Goal: Find contact information: Find contact information

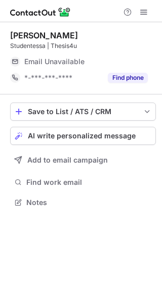
scroll to position [196, 162]
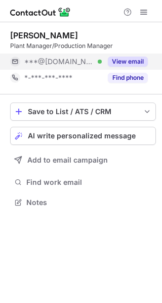
scroll to position [196, 162]
click at [142, 64] on button "View email" at bounding box center [128, 62] width 40 height 10
click at [142, 64] on div "***@gmail.com" at bounding box center [85, 61] width 123 height 9
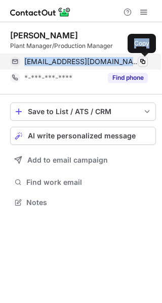
click at [142, 64] on span at bounding box center [142, 62] width 8 height 8
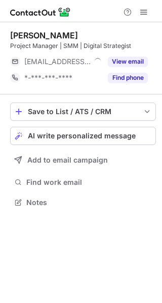
scroll to position [196, 162]
click at [140, 66] on button "View email" at bounding box center [128, 62] width 40 height 10
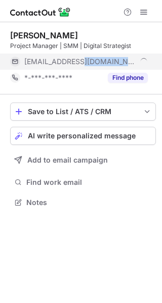
click at [140, 66] on div "***@cawipa.com" at bounding box center [85, 61] width 123 height 9
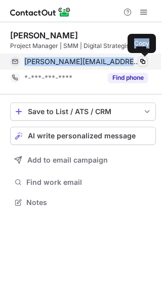
click at [140, 66] on button at bounding box center [142, 62] width 10 height 10
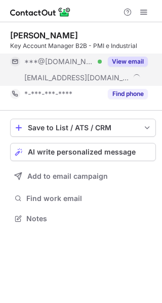
scroll to position [212, 162]
click at [146, 65] on button "View email" at bounding box center [128, 62] width 40 height 10
click at [146, 65] on div "***@[DOMAIN_NAME]" at bounding box center [85, 61] width 123 height 9
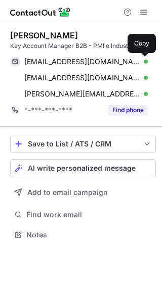
scroll to position [228, 162]
click at [146, 65] on span at bounding box center [142, 62] width 8 height 8
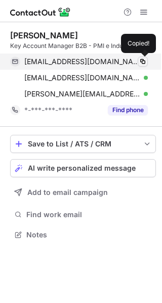
click at [146, 65] on span at bounding box center [142, 62] width 8 height 8
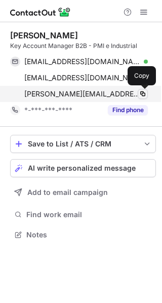
click at [141, 98] on button at bounding box center [142, 94] width 10 height 10
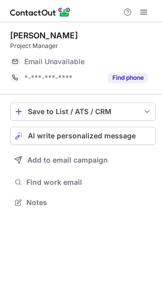
scroll to position [196, 162]
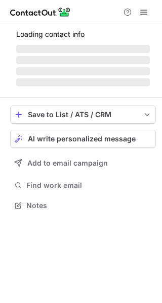
scroll to position [196, 162]
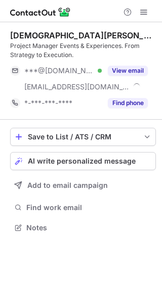
scroll to position [221, 162]
click at [139, 68] on button "View email" at bounding box center [128, 71] width 40 height 10
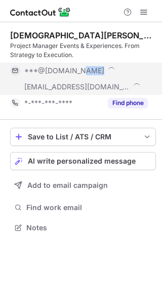
click at [139, 68] on div "***@gmail.com" at bounding box center [85, 70] width 123 height 9
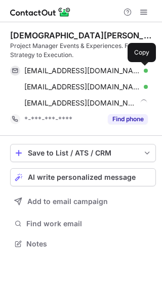
click at [139, 68] on span at bounding box center [142, 71] width 8 height 8
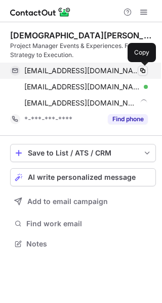
click at [139, 68] on span at bounding box center [142, 71] width 8 height 8
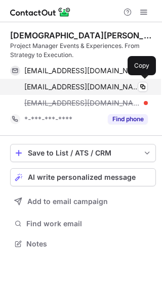
click at [133, 83] on div "tisnew@gmail.com Verified" at bounding box center [85, 86] width 123 height 9
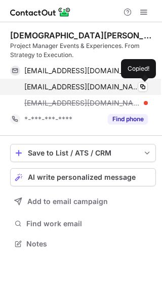
click at [133, 83] on div "tisnew@gmail.com Verified" at bounding box center [85, 86] width 123 height 9
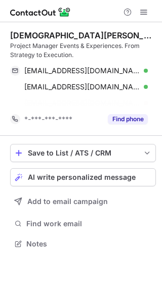
scroll to position [221, 162]
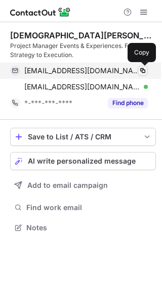
click at [144, 73] on span at bounding box center [142, 71] width 8 height 8
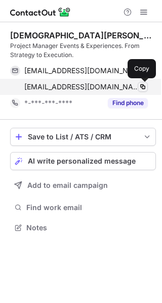
click at [144, 87] on span at bounding box center [142, 87] width 8 height 8
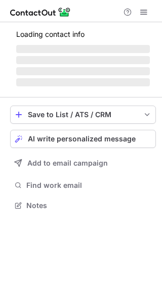
scroll to position [196, 162]
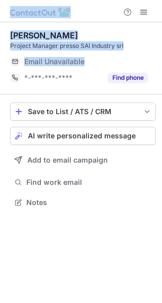
drag, startPoint x: 145, startPoint y: 67, endPoint x: 151, endPoint y: -27, distance: 93.7
click at [151, 0] on html "[PERSON_NAME] Project Manager presso SAI Industry srl Email Unavailable Email a…" at bounding box center [81, 151] width 162 height 303
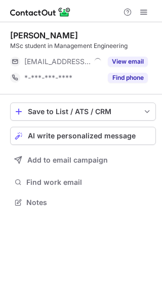
scroll to position [196, 162]
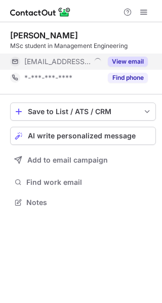
click at [142, 63] on button "View email" at bounding box center [128, 62] width 40 height 10
click at [142, 63] on div "***@eurocorporation.it" at bounding box center [85, 61] width 123 height 9
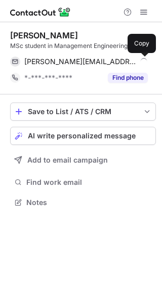
click at [142, 63] on span at bounding box center [142, 62] width 8 height 8
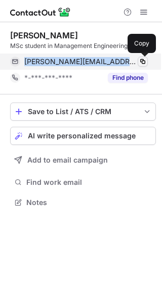
click at [142, 63] on span at bounding box center [142, 62] width 8 height 8
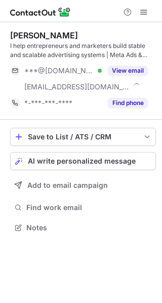
scroll to position [221, 162]
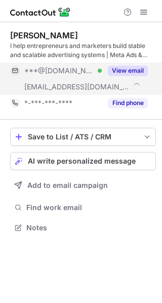
click at [143, 70] on button "View email" at bounding box center [128, 71] width 40 height 10
click at [143, 70] on div "***@gmail.com" at bounding box center [85, 70] width 123 height 9
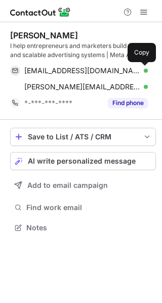
click at [143, 70] on span at bounding box center [142, 71] width 8 height 8
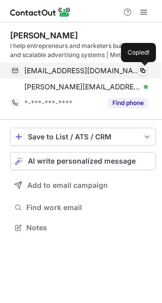
click at [143, 70] on span at bounding box center [142, 71] width 8 height 8
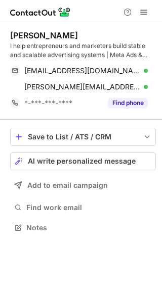
drag, startPoint x: 143, startPoint y: 70, endPoint x: 352, endPoint y: -20, distance: 227.9
click at [161, 0] on html "Stefano Ghisoni I help entrepreneurs and marketers build stable and scalable ad…" at bounding box center [81, 151] width 162 height 303
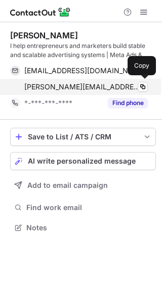
click at [133, 89] on div "stefano@webeing.net Verified" at bounding box center [85, 86] width 123 height 9
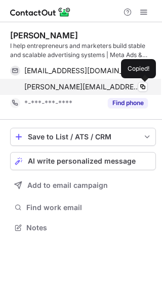
click at [133, 89] on div "stefano@webeing.net Verified" at bounding box center [85, 86] width 123 height 9
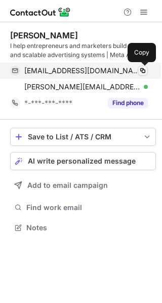
click at [145, 71] on span at bounding box center [142, 71] width 8 height 8
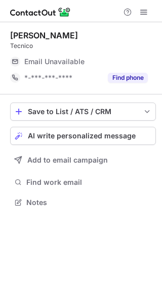
scroll to position [196, 162]
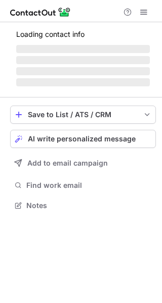
scroll to position [199, 162]
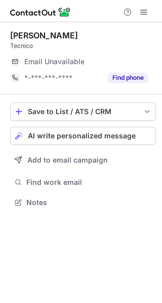
scroll to position [196, 162]
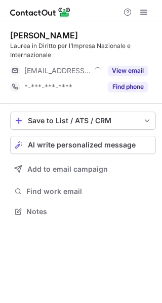
scroll to position [205, 162]
click at [138, 66] on button "View email" at bounding box center [128, 71] width 40 height 10
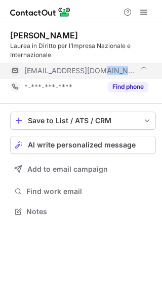
click at [138, 66] on div "***@cdr-taxlegal.it" at bounding box center [78, 71] width 137 height 16
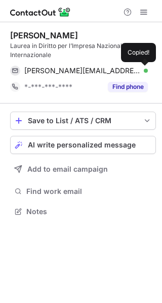
click at [138, 66] on div "silvia.rota@cdr-taxlegal.it Verified Copied!" at bounding box center [78, 71] width 137 height 16
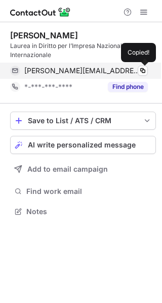
click at [138, 66] on div "silvia.rota@cdr-taxlegal.it Verified Copied!" at bounding box center [78, 71] width 137 height 16
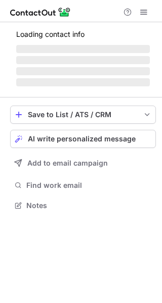
scroll to position [205, 162]
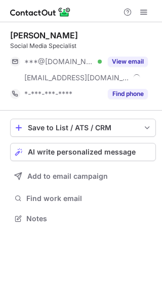
scroll to position [212, 162]
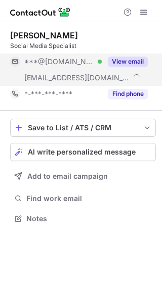
click at [146, 63] on button "View email" at bounding box center [128, 62] width 40 height 10
click at [146, 63] on div "***@gmail.com" at bounding box center [85, 61] width 123 height 9
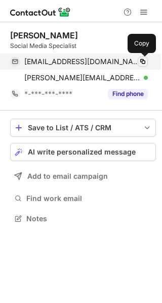
click at [146, 63] on span at bounding box center [142, 62] width 8 height 8
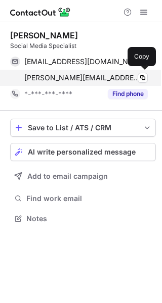
click at [132, 80] on div "g.curto@web2emotions.com Verified" at bounding box center [85, 77] width 123 height 9
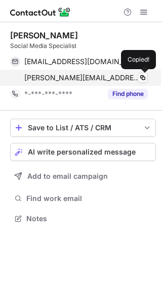
click at [132, 80] on div "g.curto@web2emotions.com Verified" at bounding box center [85, 77] width 123 height 9
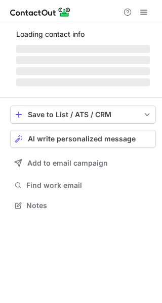
scroll to position [205, 162]
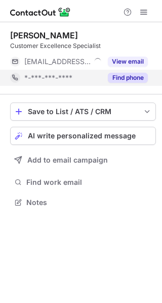
scroll to position [196, 162]
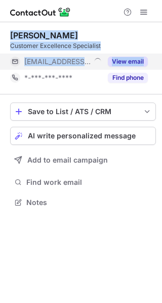
click at [143, 60] on button "View email" at bounding box center [128, 62] width 40 height 10
click at [143, 60] on div "***@spring-gds.com" at bounding box center [85, 61] width 123 height 9
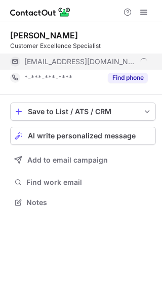
click at [143, 60] on div "***@spring-gds.com" at bounding box center [85, 61] width 123 height 9
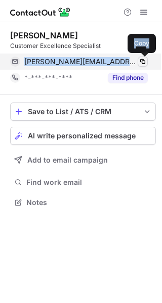
click at [143, 60] on span at bounding box center [142, 62] width 8 height 8
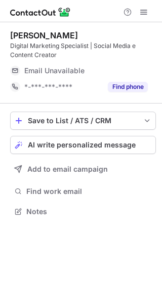
scroll to position [205, 162]
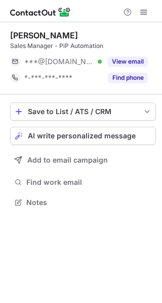
scroll to position [196, 162]
click at [141, 68] on div "View email" at bounding box center [125, 62] width 46 height 16
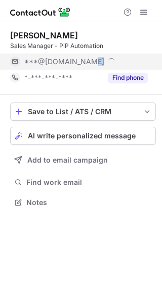
click at [141, 68] on div "***@outlook.com" at bounding box center [78, 62] width 137 height 16
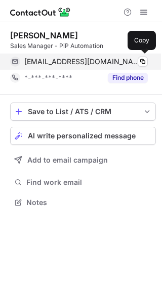
click at [141, 68] on div "jspegram@outlook.com Verified Copy" at bounding box center [78, 62] width 137 height 16
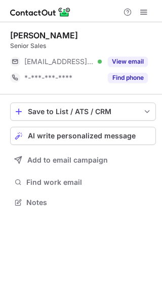
scroll to position [196, 162]
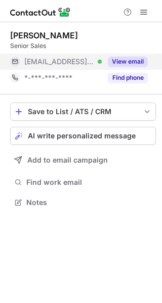
click at [141, 62] on button "View email" at bounding box center [128, 62] width 40 height 10
click at [102, 62] on div "***@mail.com Verified" at bounding box center [62, 61] width 77 height 9
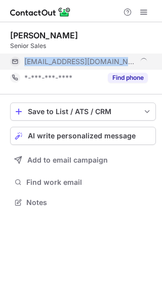
click at [141, 62] on div "***@mail.com" at bounding box center [85, 61] width 123 height 9
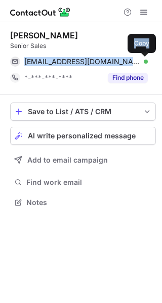
click at [141, 62] on span at bounding box center [142, 62] width 8 height 8
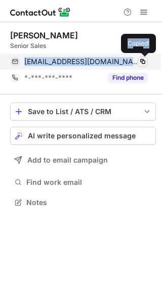
click at [141, 62] on span at bounding box center [142, 62] width 8 height 8
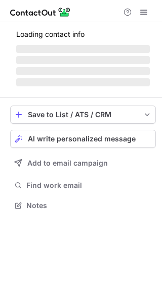
scroll to position [196, 162]
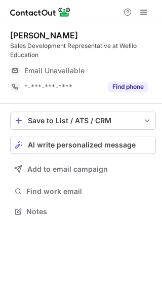
scroll to position [205, 162]
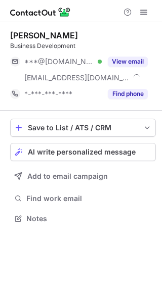
scroll to position [212, 162]
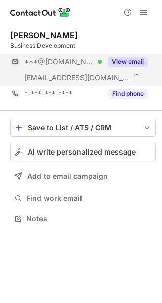
click at [143, 66] on button "View email" at bounding box center [128, 62] width 40 height 10
click at [143, 66] on div "***@aol.com" at bounding box center [85, 61] width 123 height 9
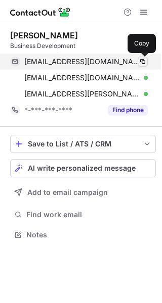
click at [143, 66] on button at bounding box center [142, 62] width 10 height 10
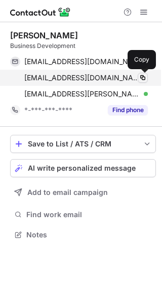
click at [139, 73] on button at bounding box center [142, 78] width 10 height 10
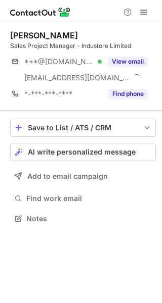
scroll to position [212, 162]
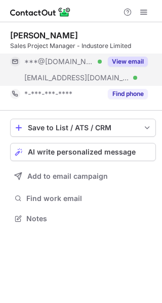
click at [139, 66] on button "View email" at bounding box center [128, 62] width 40 height 10
click at [139, 66] on div "***@[DOMAIN_NAME]" at bounding box center [78, 62] width 137 height 16
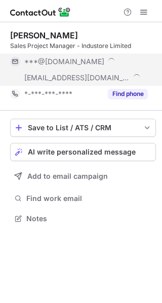
click at [139, 66] on div "***@[DOMAIN_NAME]" at bounding box center [78, 62] width 137 height 16
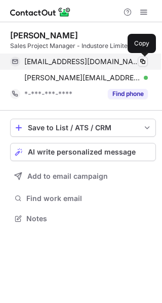
click at [139, 66] on button at bounding box center [142, 62] width 10 height 10
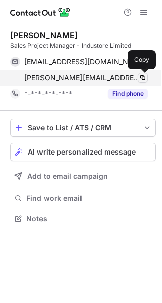
click at [146, 75] on span at bounding box center [142, 78] width 8 height 8
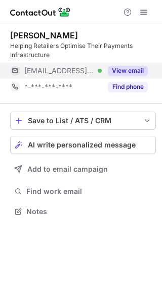
scroll to position [205, 162]
click at [145, 72] on button "View email" at bounding box center [128, 71] width 40 height 10
click at [145, 72] on div "***@qub.ac.uk" at bounding box center [85, 70] width 123 height 9
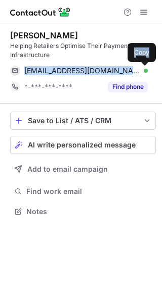
click at [145, 72] on span at bounding box center [142, 71] width 8 height 8
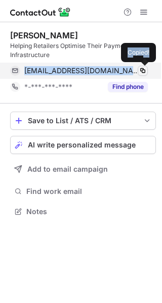
click at [145, 72] on span at bounding box center [142, 71] width 8 height 8
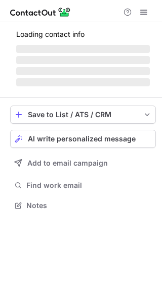
scroll to position [196, 162]
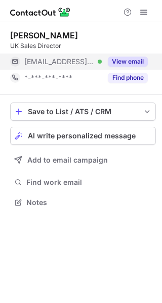
click at [143, 66] on button "View email" at bounding box center [128, 62] width 40 height 10
click at [102, 66] on div "***@secure-retail.com Verified" at bounding box center [55, 62] width 91 height 16
click at [143, 66] on div "***@secure-retail.com" at bounding box center [78, 62] width 137 height 16
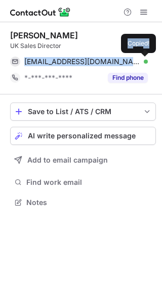
click at [143, 66] on button at bounding box center [142, 62] width 10 height 10
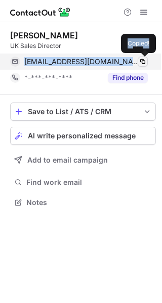
click at [143, 66] on button at bounding box center [142, 62] width 10 height 10
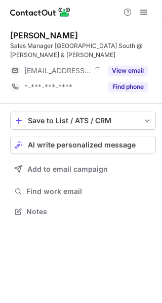
scroll to position [196, 162]
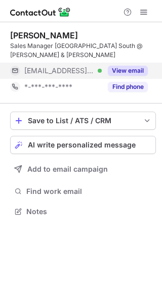
click at [144, 66] on button "View email" at bounding box center [128, 71] width 40 height 10
click at [102, 66] on div "***@zimmer-rohde.com Verified" at bounding box center [62, 70] width 77 height 9
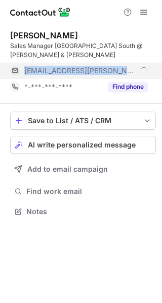
click at [144, 66] on div "***@zimmer-rohde.com" at bounding box center [85, 70] width 123 height 9
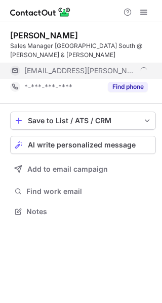
click at [144, 66] on div "***@zimmer-rohde.com" at bounding box center [85, 70] width 123 height 9
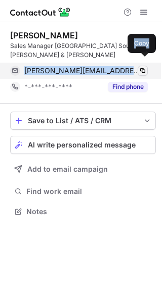
click at [144, 67] on span at bounding box center [142, 71] width 8 height 8
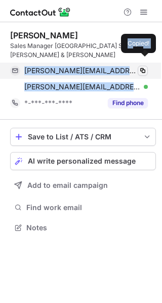
click at [144, 67] on span at bounding box center [142, 71] width 8 height 8
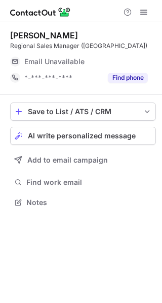
scroll to position [196, 162]
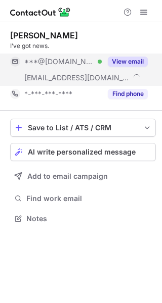
scroll to position [212, 162]
click at [149, 64] on div "***@gmail.com Verified ***@decentenergy.io Verified View email" at bounding box center [83, 70] width 146 height 32
click at [149, 64] on div "***@gmail.com ***@decentenergy.io" at bounding box center [83, 70] width 146 height 32
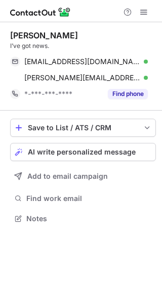
click at [149, 64] on div "phollers@gmail.com Verified Copy peter.hollingsworth@decentenergy.io Verified C…" at bounding box center [83, 70] width 146 height 32
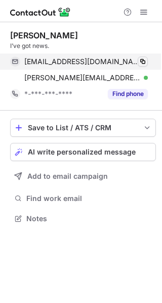
drag, startPoint x: 149, startPoint y: 64, endPoint x: 142, endPoint y: 64, distance: 7.1
click at [142, 64] on div "phollers@gmail.com Verified Copy peter.hollingsworth@decentenergy.io Verified C…" at bounding box center [83, 70] width 146 height 32
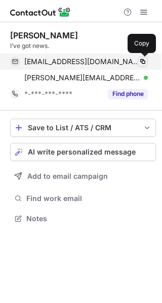
click at [142, 64] on span at bounding box center [142, 62] width 8 height 8
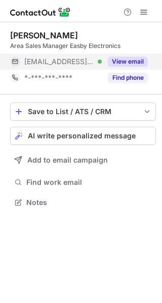
scroll to position [196, 162]
click at [144, 64] on button "View email" at bounding box center [128, 62] width 40 height 10
click at [144, 64] on div "***@eircom.net" at bounding box center [85, 61] width 123 height 9
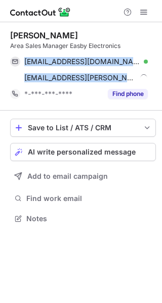
scroll to position [212, 162]
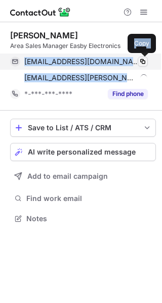
click at [144, 64] on span at bounding box center [142, 62] width 8 height 8
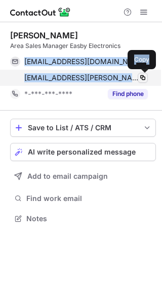
click at [138, 81] on span at bounding box center [142, 78] width 8 height 8
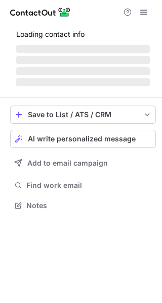
scroll to position [212, 162]
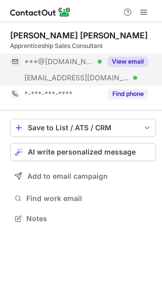
click at [140, 57] on button "View email" at bounding box center [128, 62] width 40 height 10
click at [140, 57] on div "***@[DOMAIN_NAME]" at bounding box center [85, 61] width 123 height 9
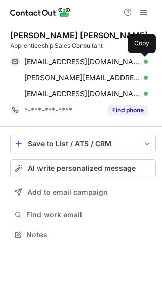
scroll to position [228, 162]
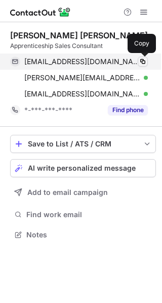
click at [140, 57] on button at bounding box center [142, 62] width 10 height 10
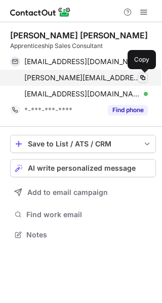
click at [141, 80] on span at bounding box center [142, 78] width 8 height 8
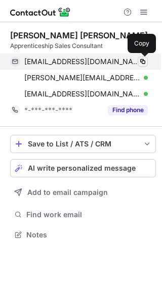
click at [145, 59] on span at bounding box center [142, 62] width 8 height 8
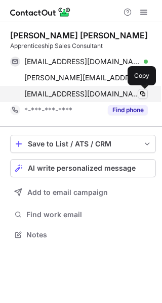
click at [146, 92] on span at bounding box center [142, 94] width 8 height 8
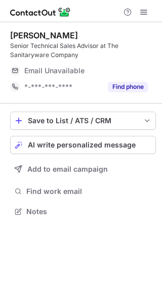
scroll to position [205, 162]
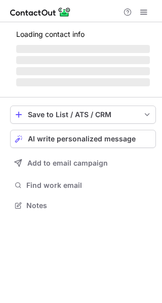
scroll to position [205, 162]
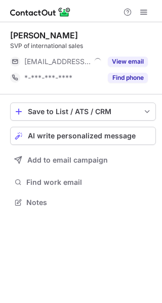
scroll to position [196, 162]
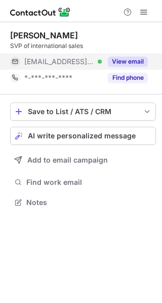
click at [139, 59] on button "View email" at bounding box center [128, 62] width 40 height 10
click at [139, 59] on div "[EMAIL_ADDRESS][DOMAIN_NAME]" at bounding box center [85, 61] width 123 height 9
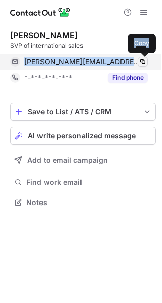
click at [139, 59] on span at bounding box center [142, 62] width 8 height 8
